Goal: Task Accomplishment & Management: Manage account settings

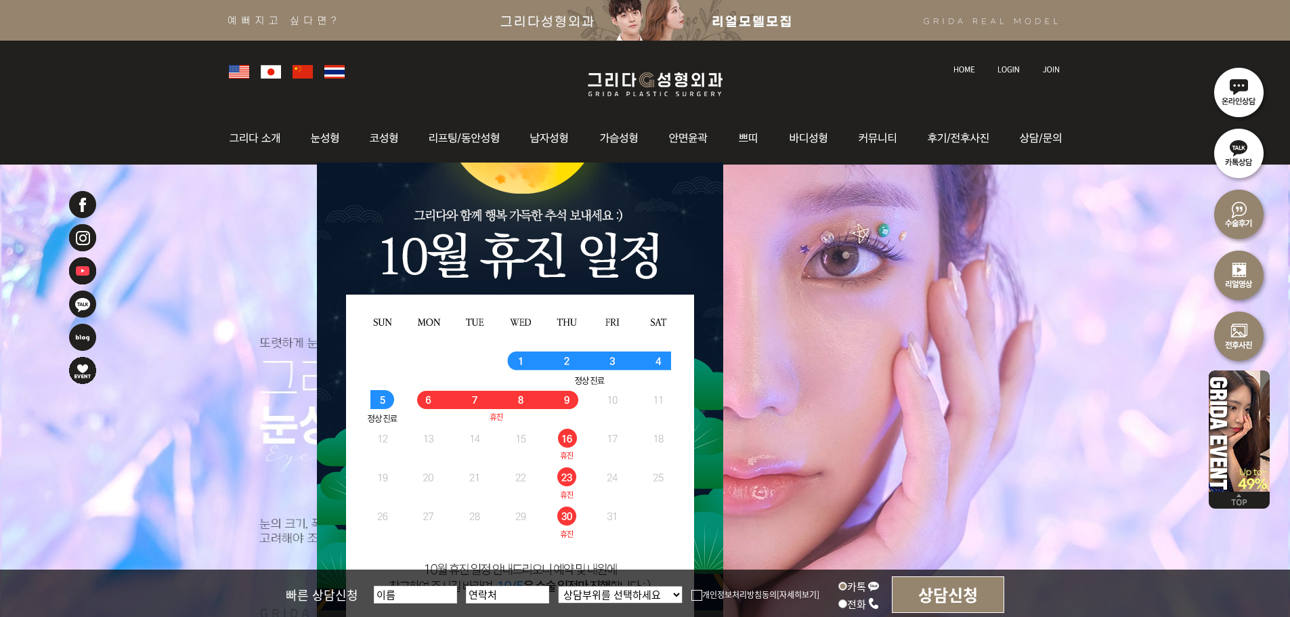
click at [990, 68] on li at bounding box center [1009, 61] width 38 height 28
click at [995, 66] on link at bounding box center [1009, 56] width 38 height 19
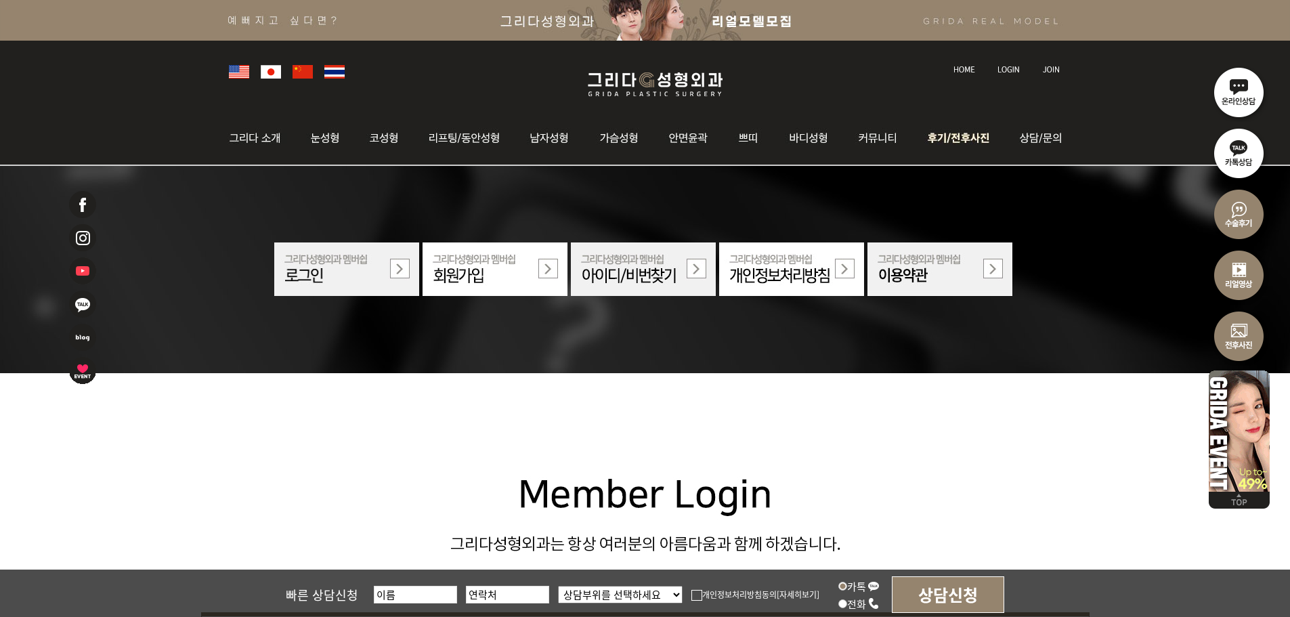
scroll to position [406, 0]
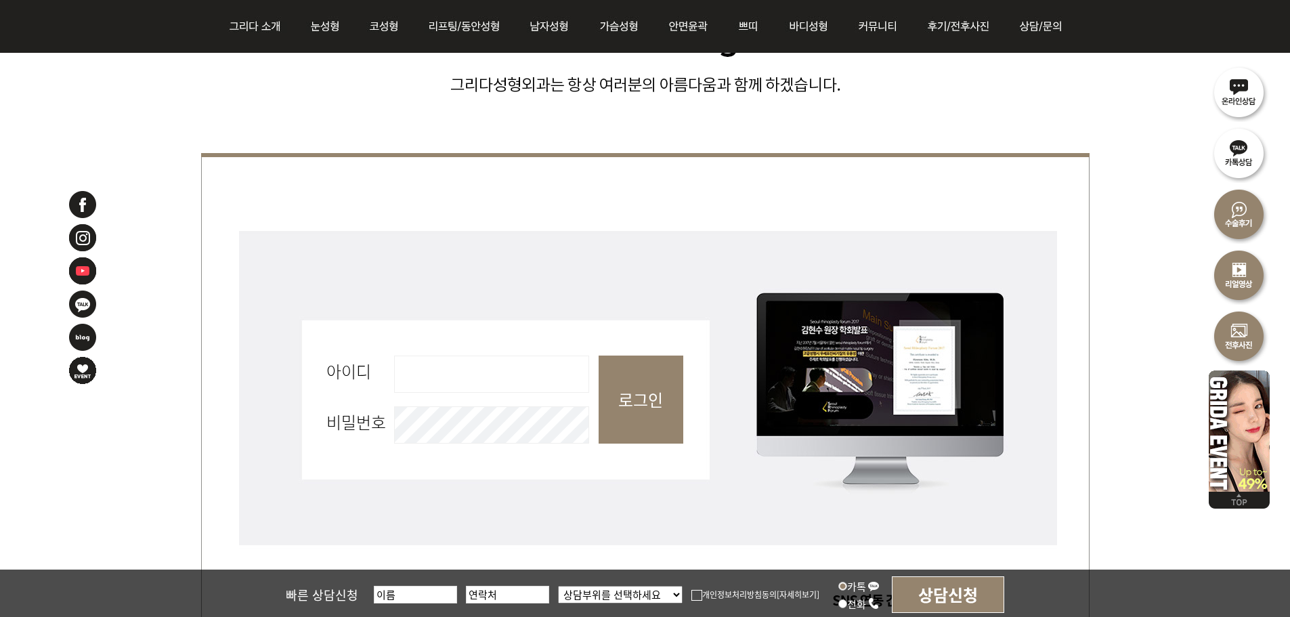
click at [477, 380] on input "아이디 필수" at bounding box center [491, 373] width 195 height 37
type input "admin"
click at [657, 393] on input "로그인" at bounding box center [640, 399] width 85 height 88
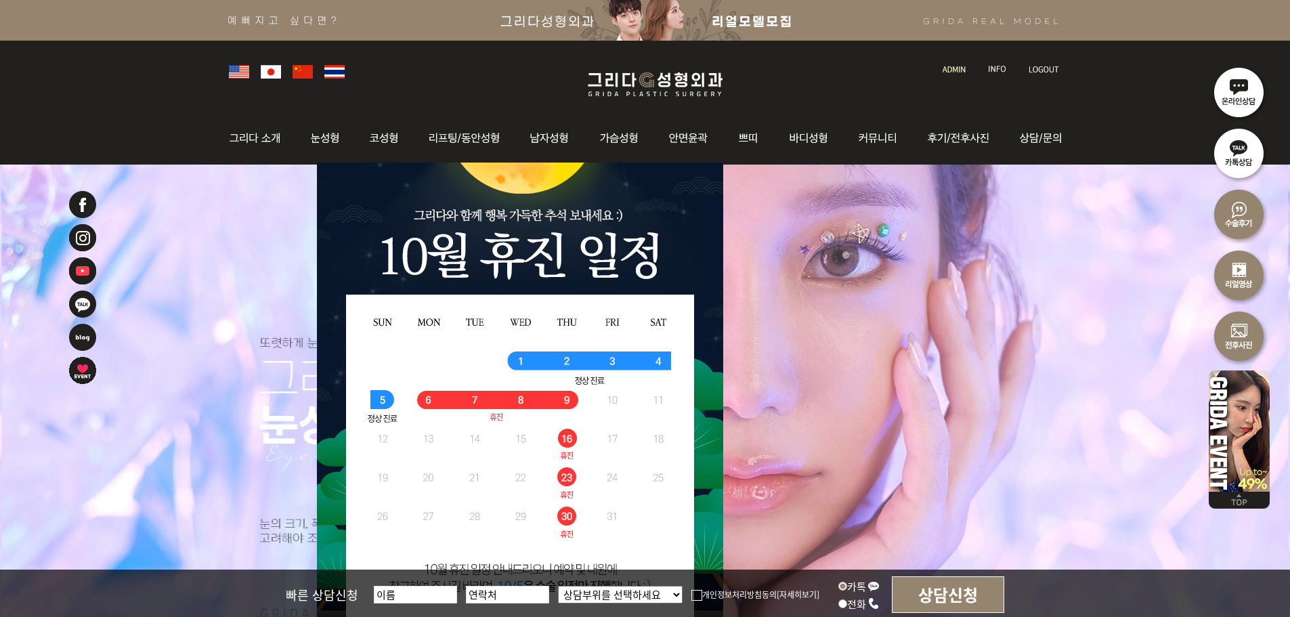
click at [950, 66] on img at bounding box center [953, 69] width 23 height 7
